Goal: Check status: Check status

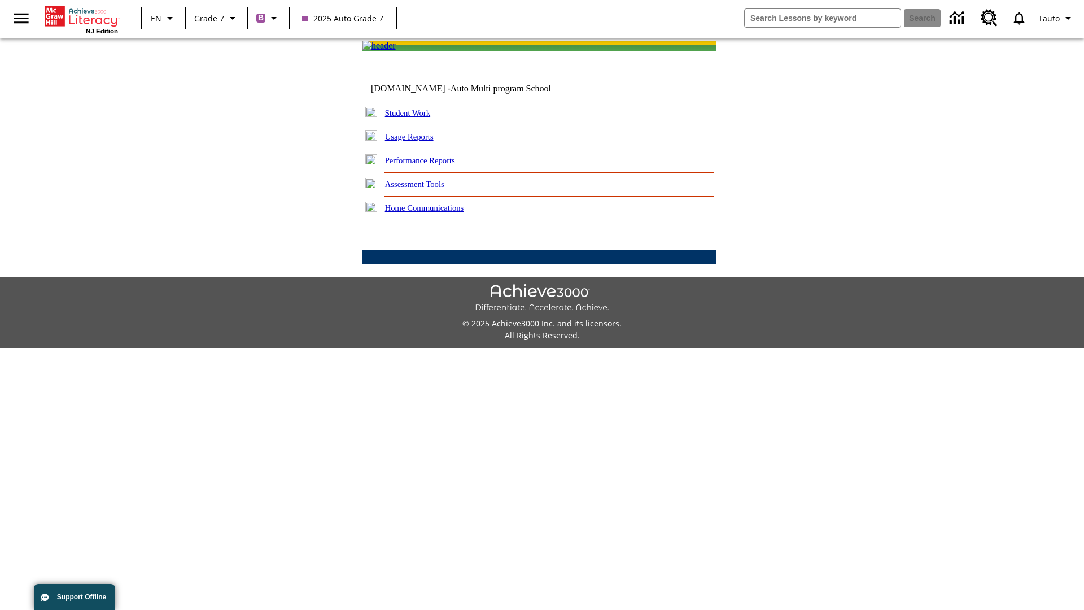
click at [415, 117] on link "Student Work" at bounding box center [407, 112] width 45 height 9
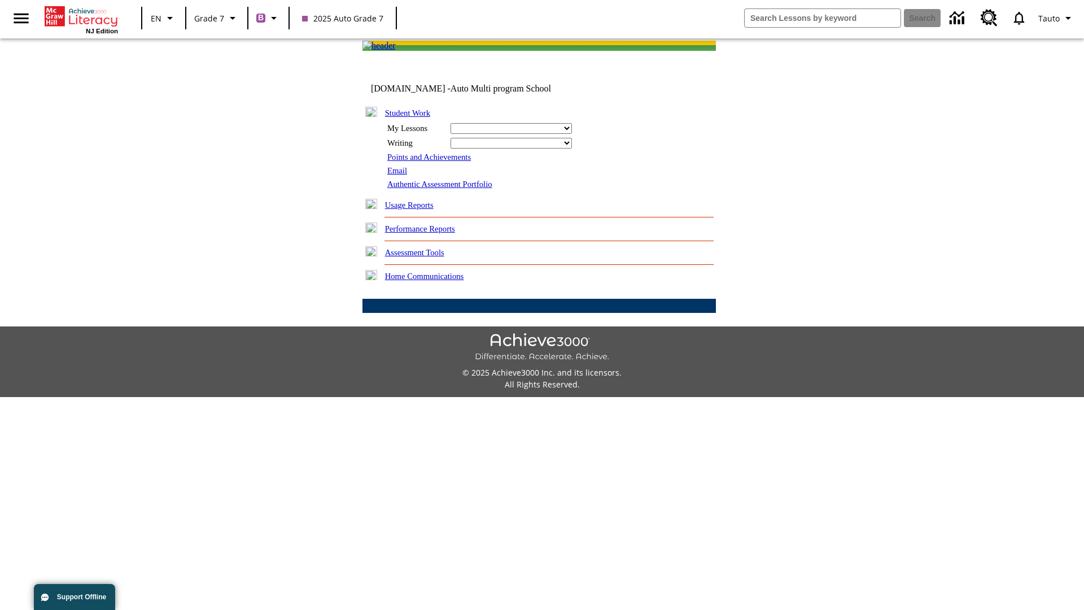
select select "/options/reports/?report_id=24&atype=7&section=2"
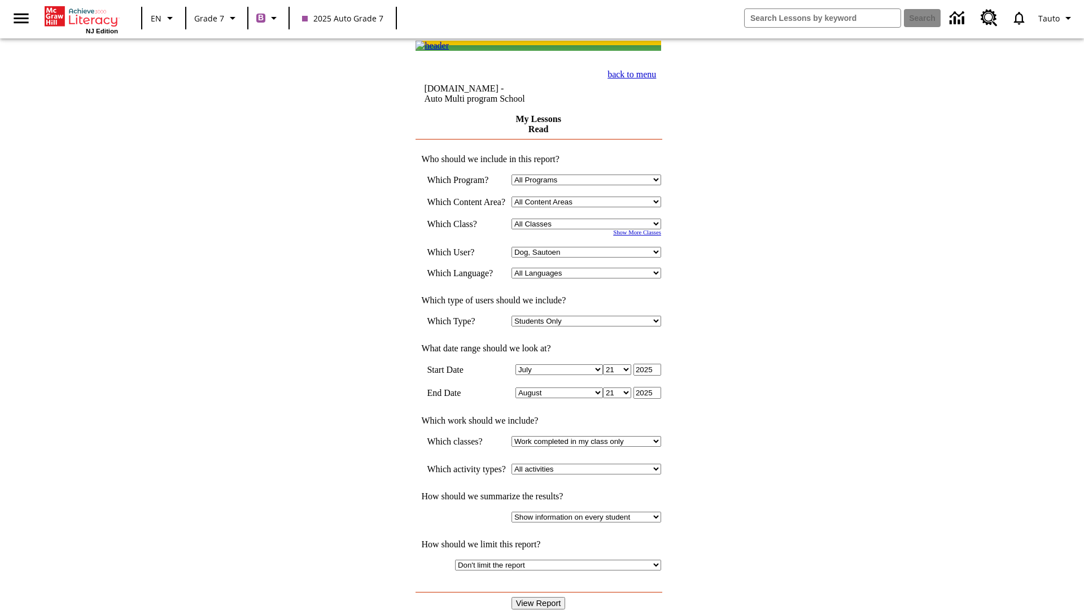
select select "21437138"
select select "4"
type input "2024"
click at [540, 597] on input "View Report" at bounding box center [538, 603] width 54 height 12
